Goal: Task Accomplishment & Management: Complete application form

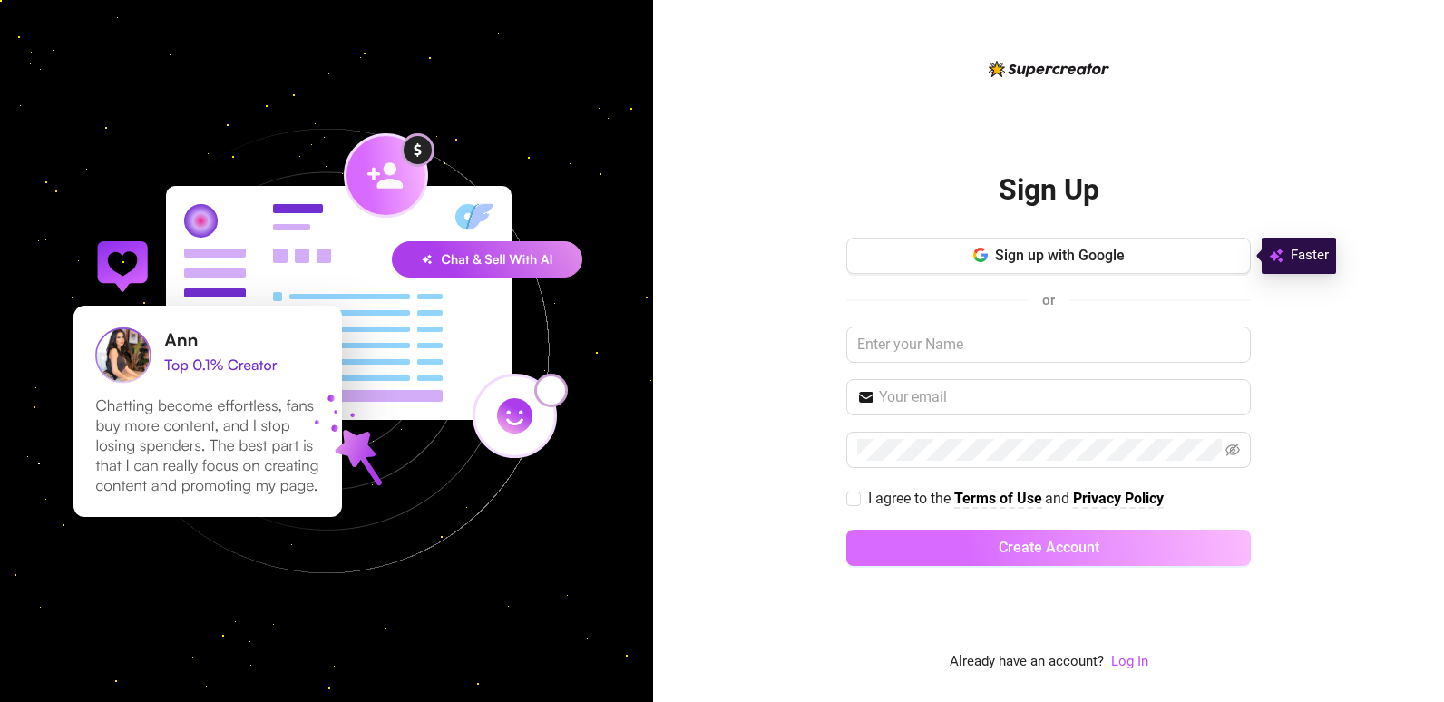
click at [1119, 558] on button "Create Account" at bounding box center [1048, 548] width 405 height 36
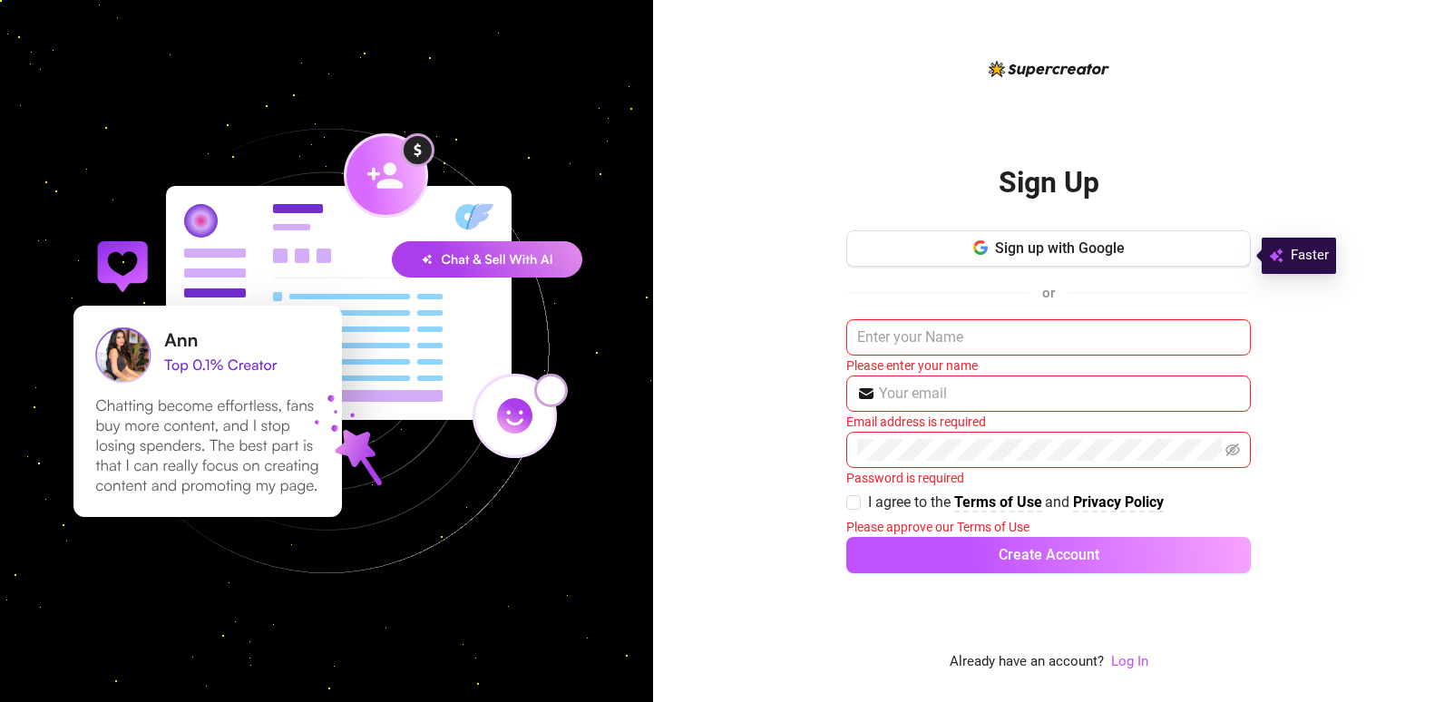
click at [852, 326] on input "text" at bounding box center [1048, 337] width 405 height 36
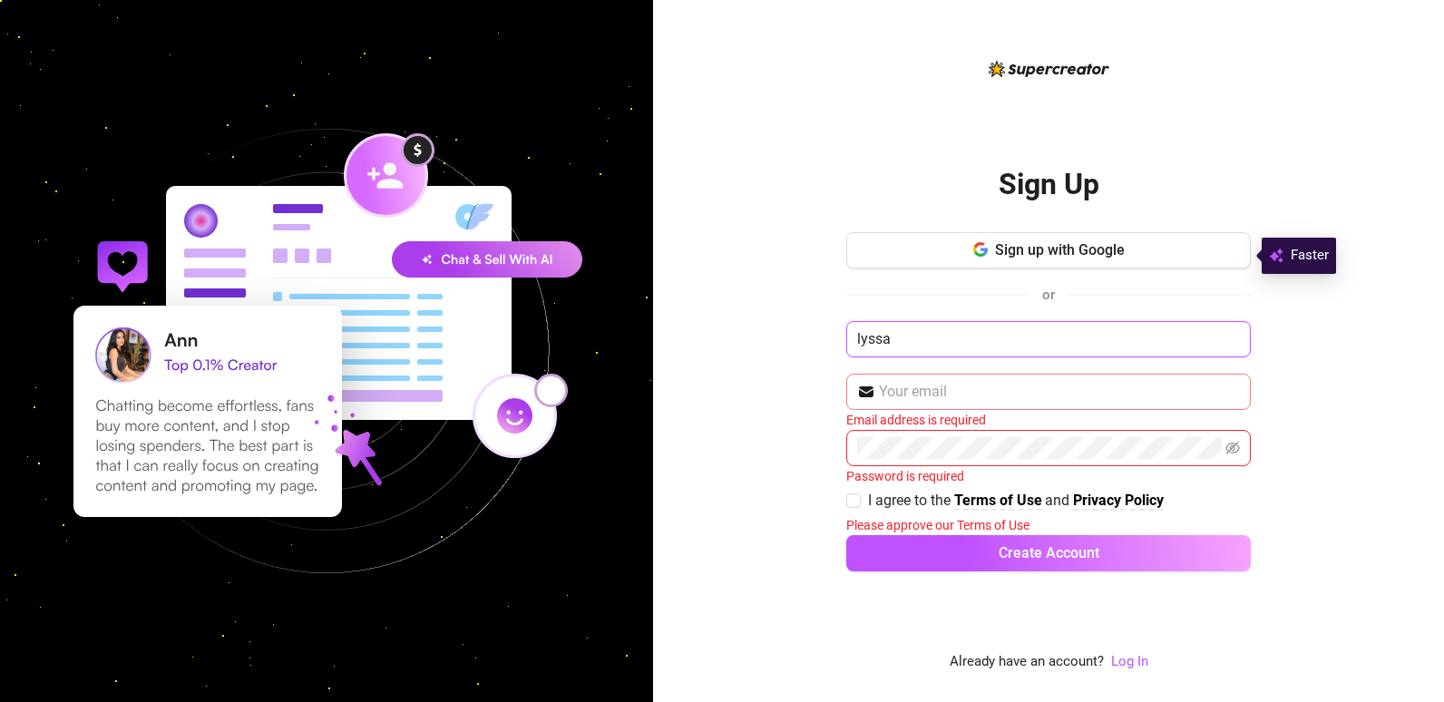
type input "lyssa"
click at [863, 385] on img at bounding box center [866, 392] width 18 height 18
click at [1021, 389] on input "arnisag" at bounding box center [1059, 392] width 361 height 22
type input "[EMAIL_ADDRESS][DOMAIN_NAME]"
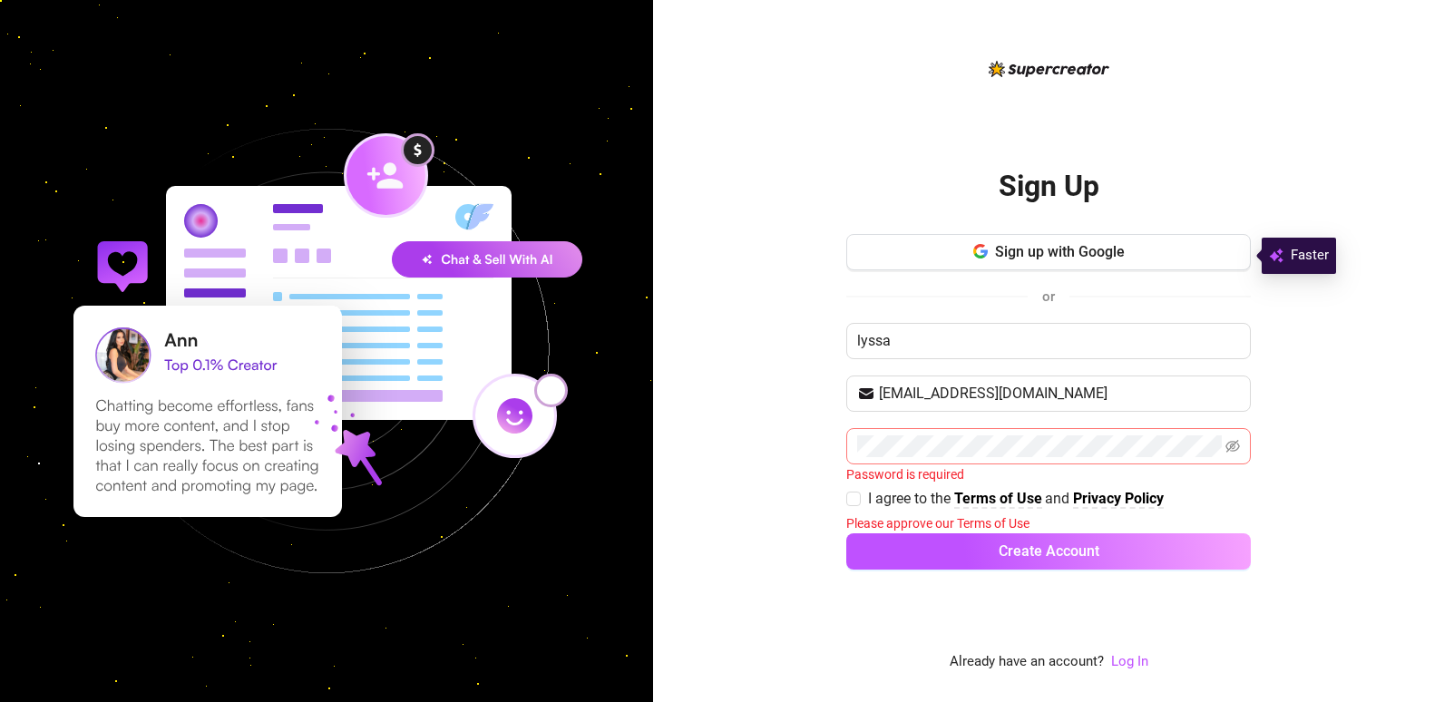
click at [1034, 457] on span at bounding box center [1048, 446] width 405 height 36
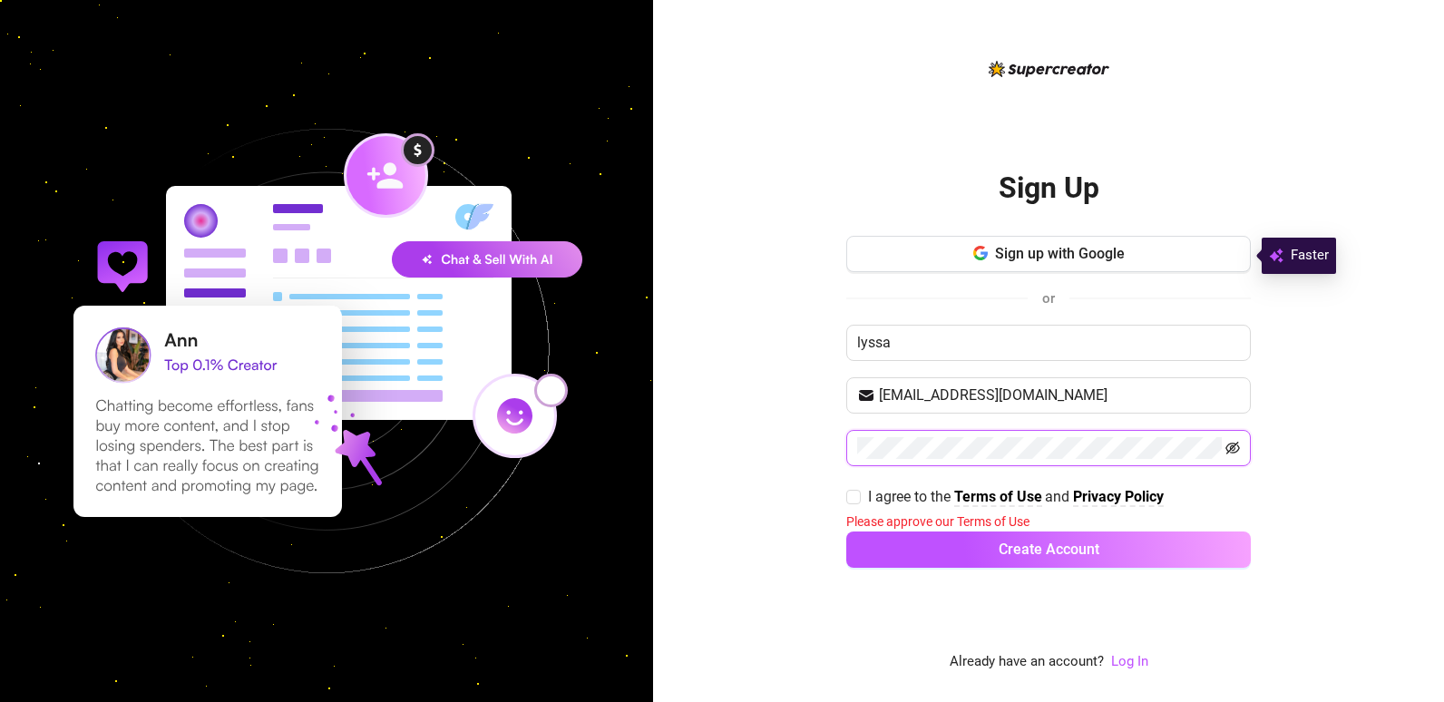
click at [1232, 450] on icon "eye-invisible" at bounding box center [1233, 448] width 15 height 15
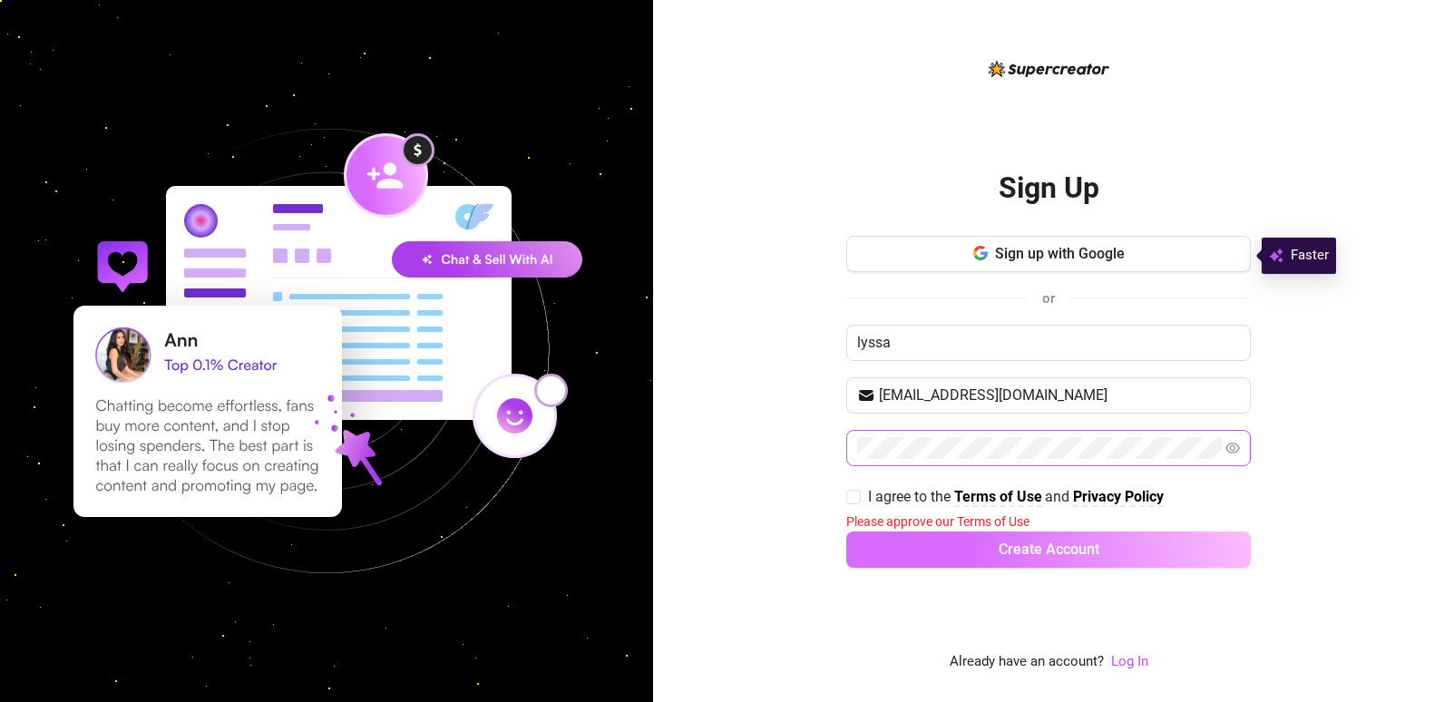
click at [992, 559] on button "Create Account" at bounding box center [1048, 550] width 405 height 36
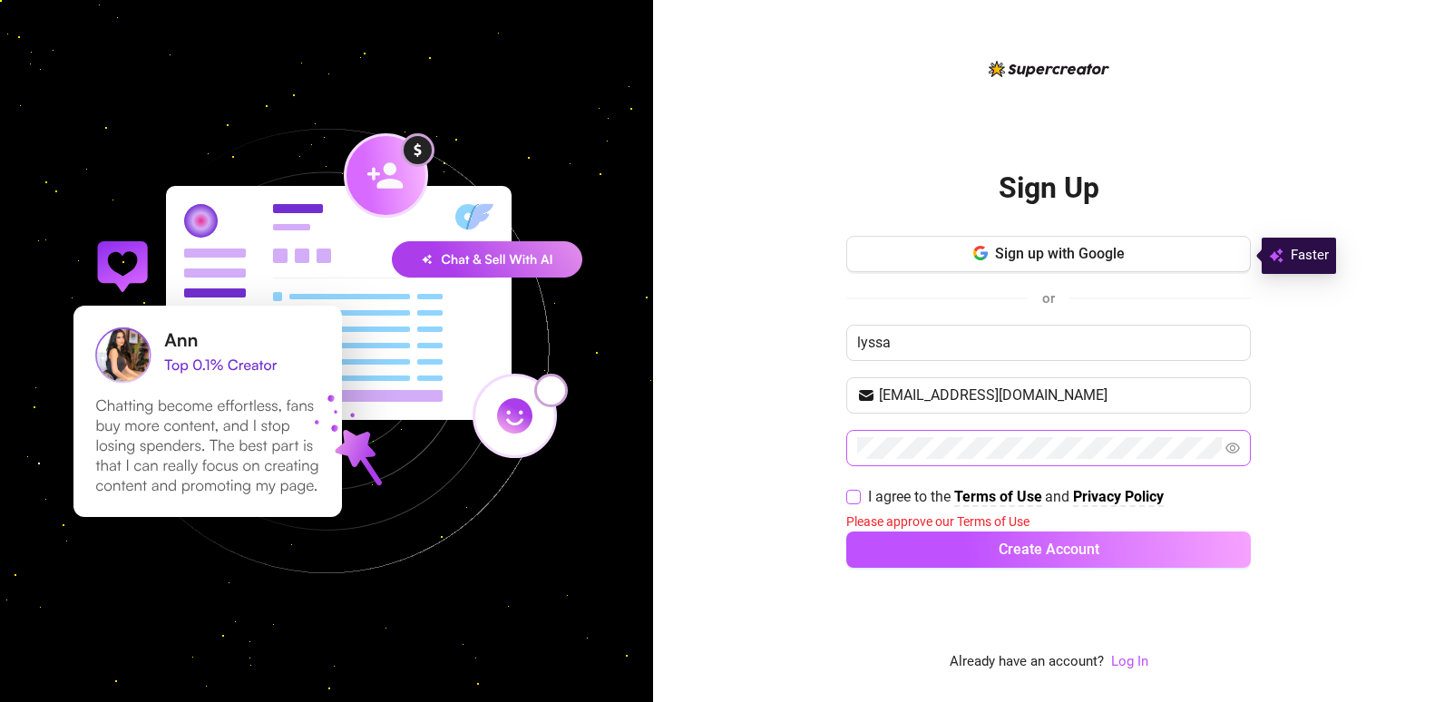
click at [856, 498] on input "I agree to the Terms of Use and Privacy Policy" at bounding box center [852, 496] width 13 height 13
checkbox input "true"
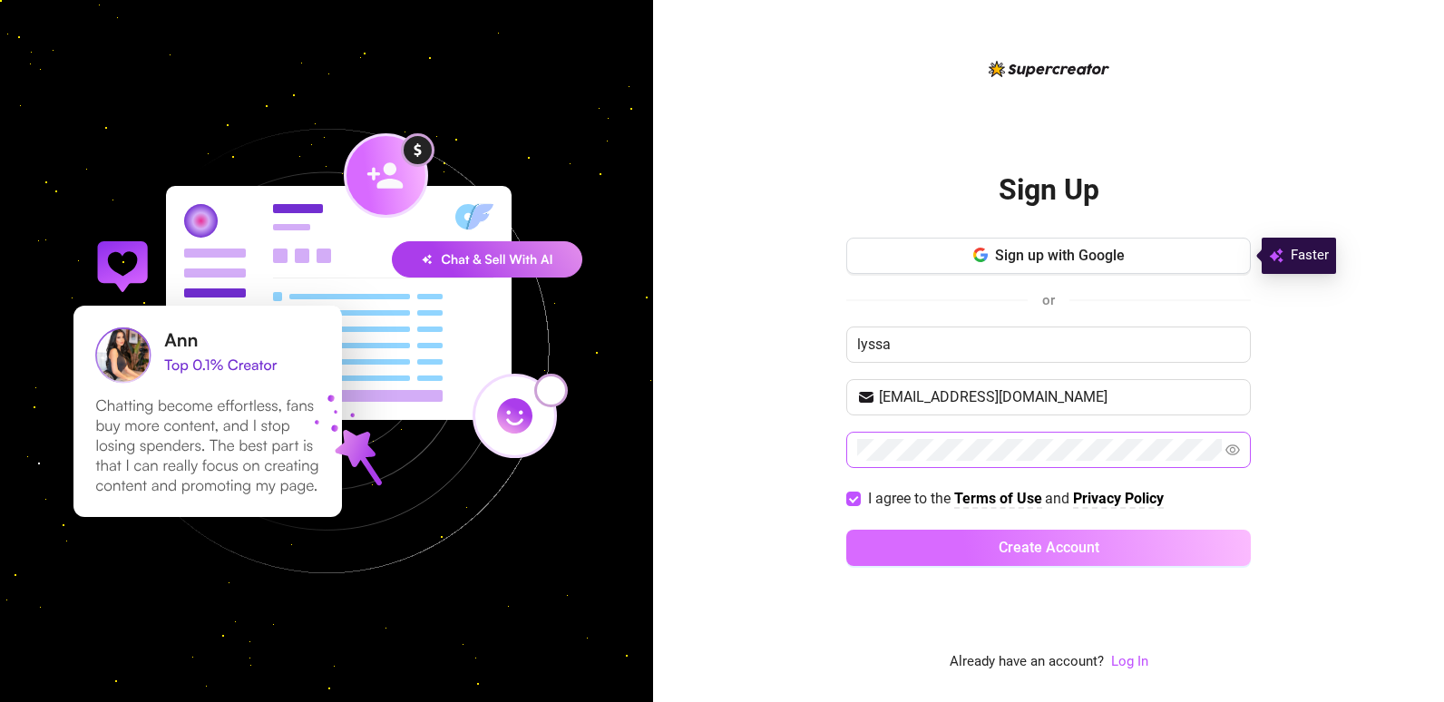
click at [986, 551] on button "Create Account" at bounding box center [1048, 548] width 405 height 36
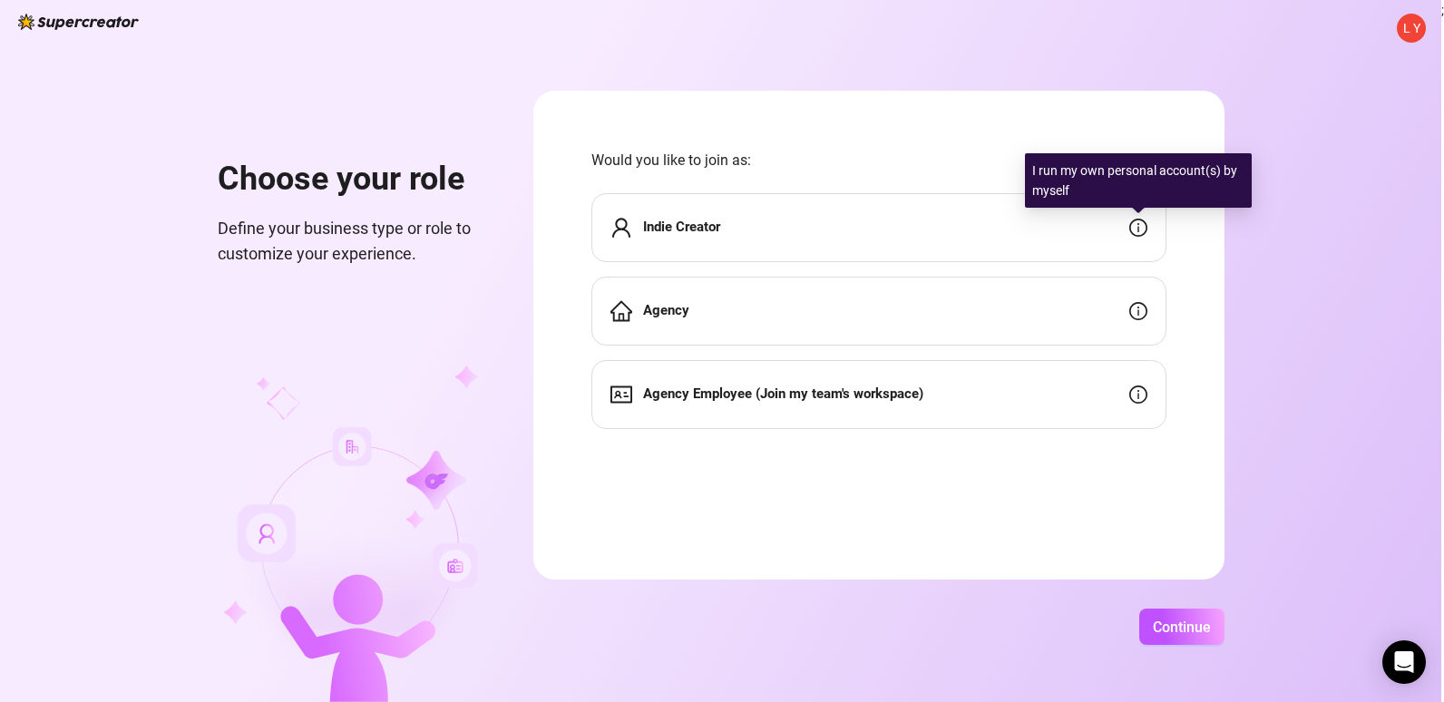
click at [1130, 228] on icon "info-circle" at bounding box center [1139, 228] width 18 height 18
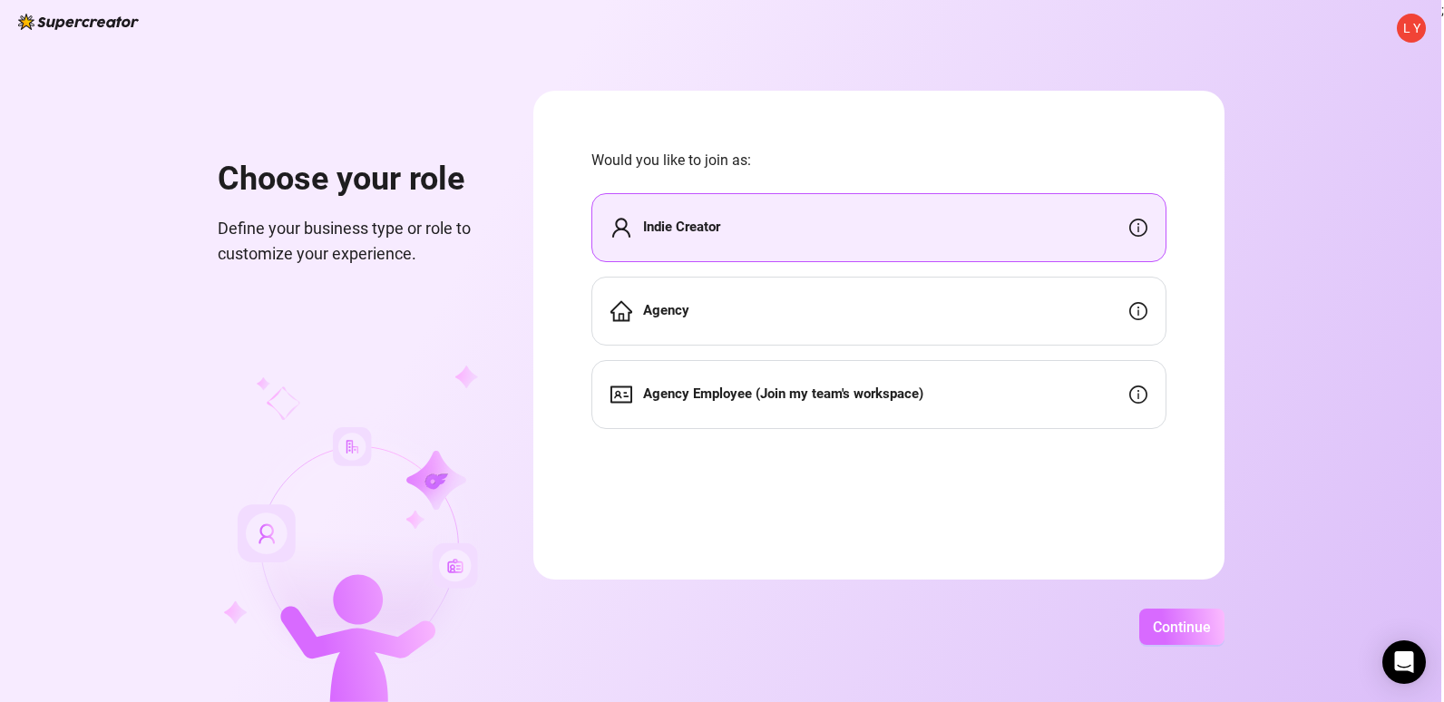
click at [1163, 614] on button "Continue" at bounding box center [1182, 627] width 85 height 36
click at [1163, 614] on button "Continue" at bounding box center [1171, 627] width 107 height 36
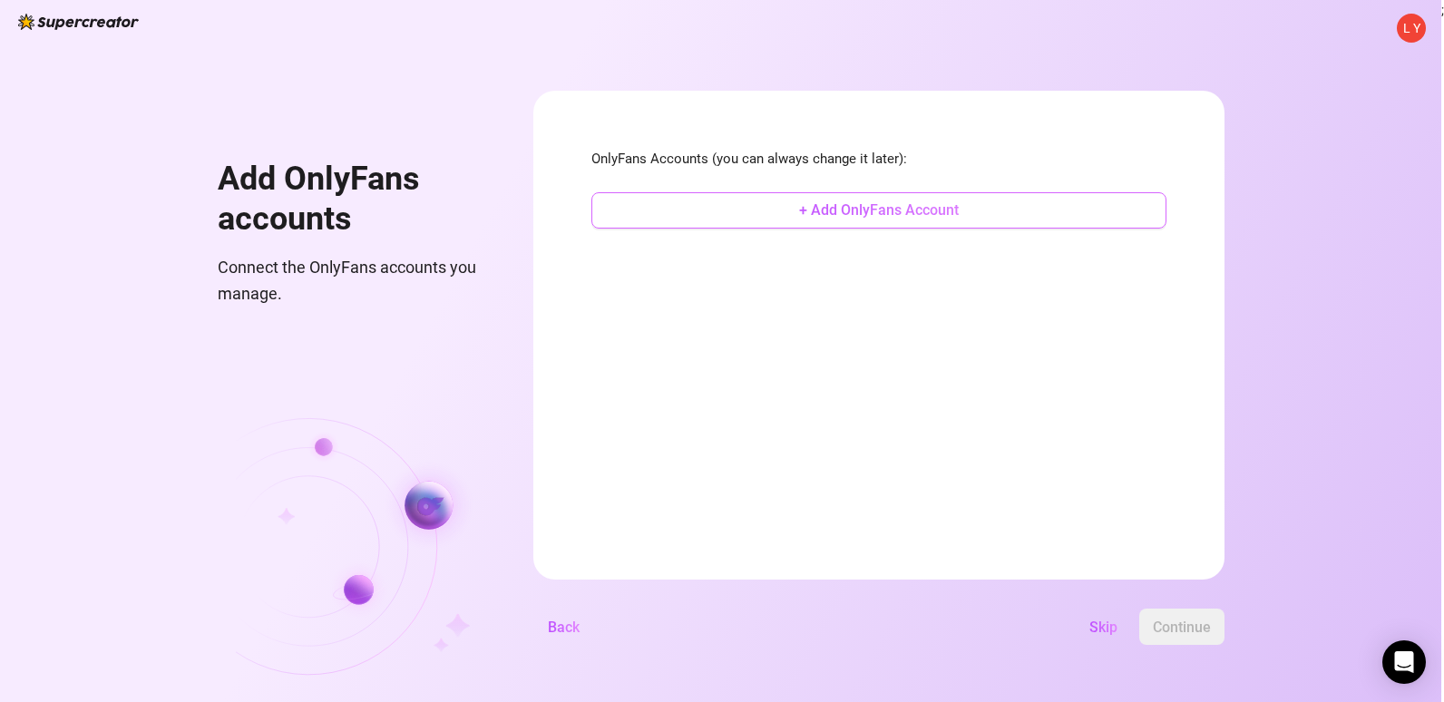
click at [730, 195] on button "+ Add OnlyFans Account" at bounding box center [879, 210] width 575 height 36
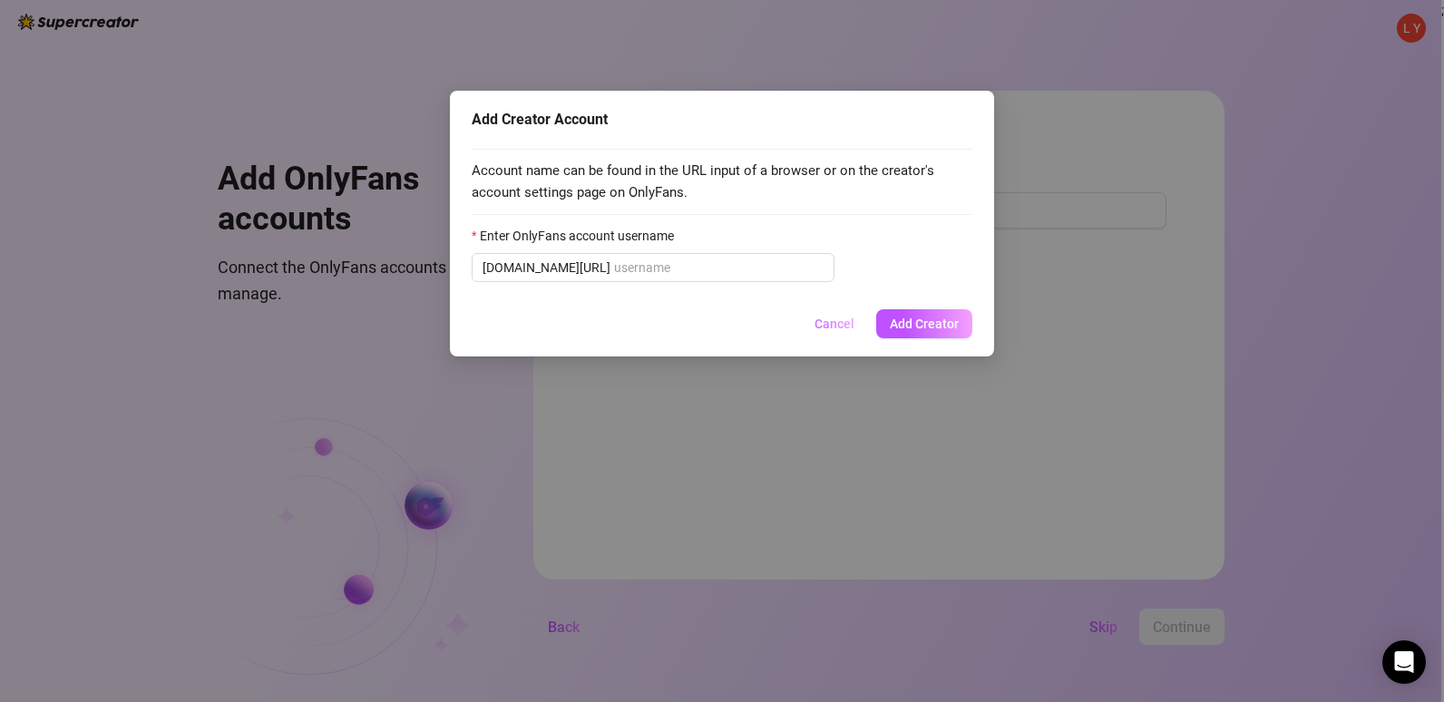
click at [831, 315] on button "Cancel" at bounding box center [834, 323] width 69 height 29
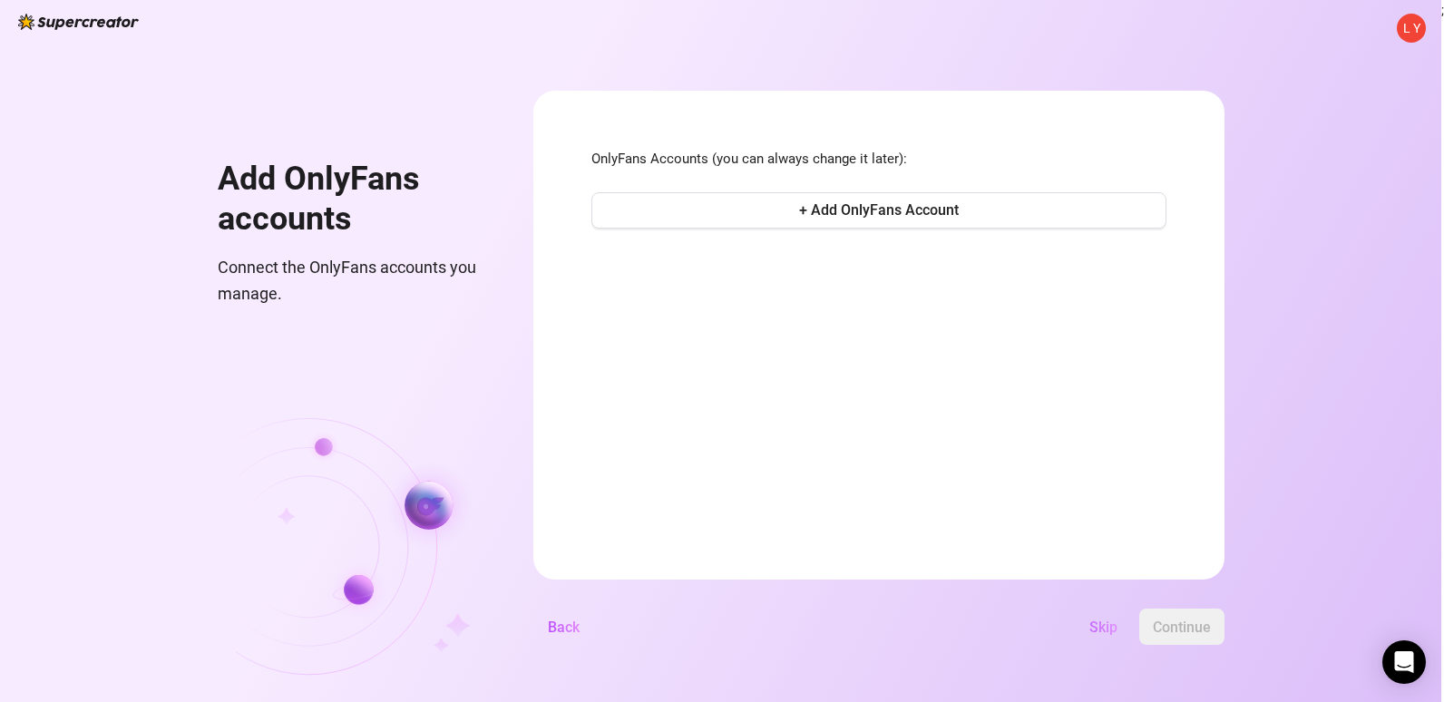
click at [1115, 627] on span "Skip" at bounding box center [1104, 627] width 28 height 17
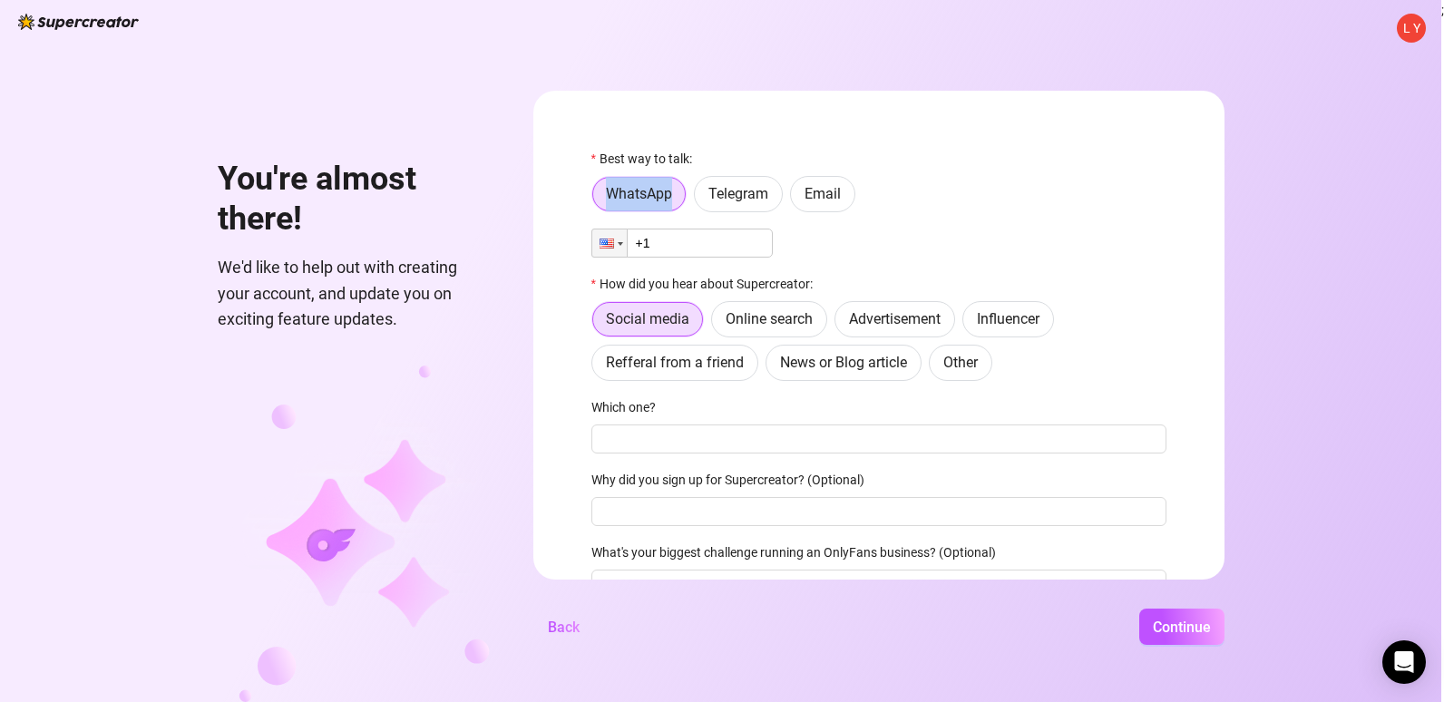
drag, startPoint x: 579, startPoint y: 201, endPoint x: 693, endPoint y: 220, distance: 115.9
click at [693, 220] on form "Best way to talk: WhatsApp Telegram Email Phone +1 How did you hear about Super…" at bounding box center [878, 335] width 691 height 489
drag, startPoint x: 693, startPoint y: 220, endPoint x: 729, endPoint y: 252, distance: 47.5
click at [729, 252] on input "+1" at bounding box center [682, 243] width 181 height 29
type input "[PHONE_NUMBER]"
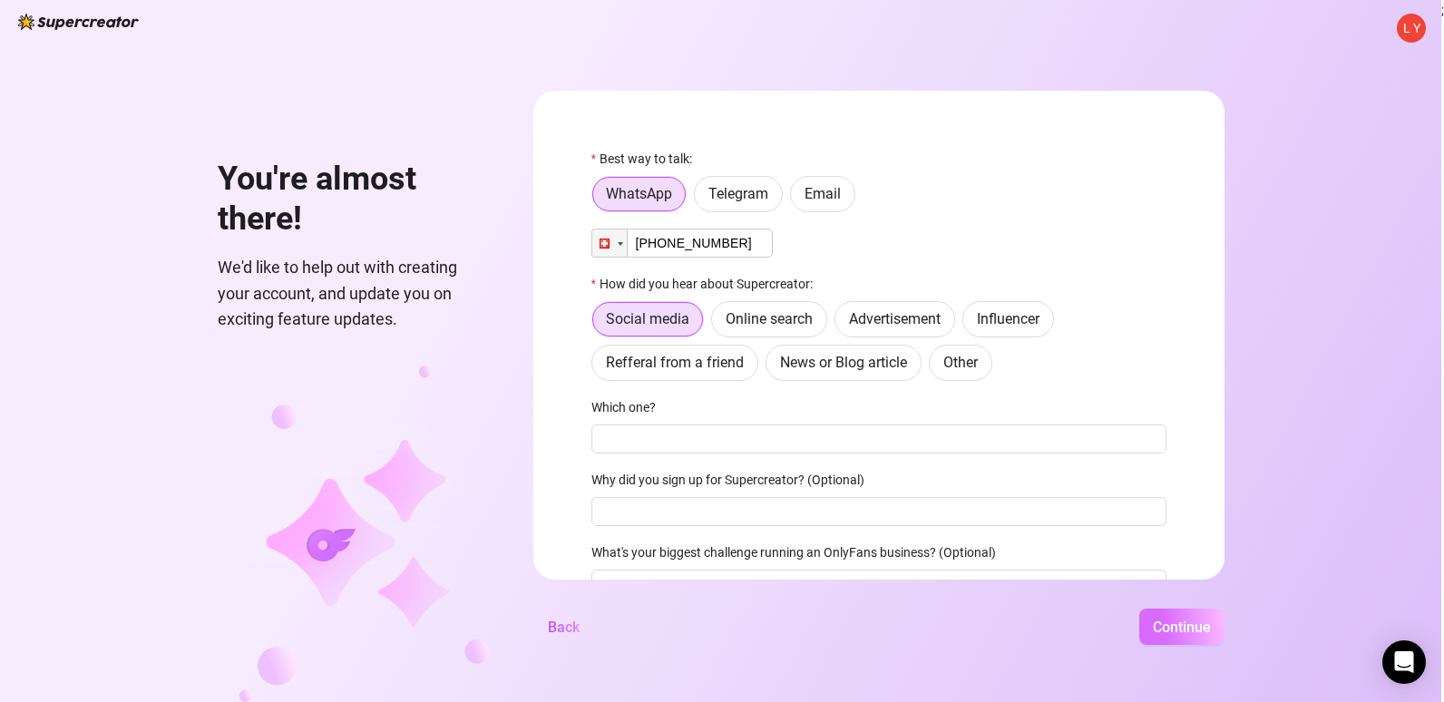
click at [1197, 637] on button "Continue" at bounding box center [1182, 627] width 85 height 36
